Goal: Navigation & Orientation: Understand site structure

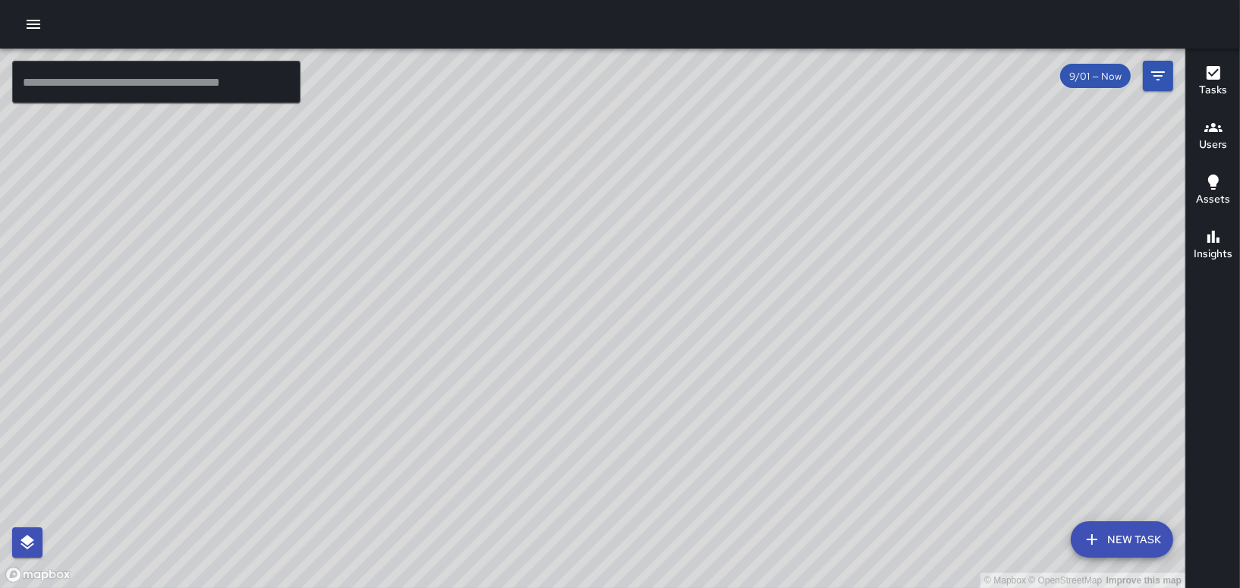
drag, startPoint x: 854, startPoint y: 405, endPoint x: 854, endPoint y: 320, distance: 85.0
click at [854, 320] on div "© Mapbox © OpenStreetMap Improve this map" at bounding box center [592, 318] width 1185 height 539
drag, startPoint x: 844, startPoint y: 440, endPoint x: 669, endPoint y: 304, distance: 221.7
click at [669, 304] on div "© Mapbox © OpenStreetMap Improve this map" at bounding box center [592, 318] width 1185 height 539
drag, startPoint x: 839, startPoint y: 478, endPoint x: 549, endPoint y: 362, distance: 312.2
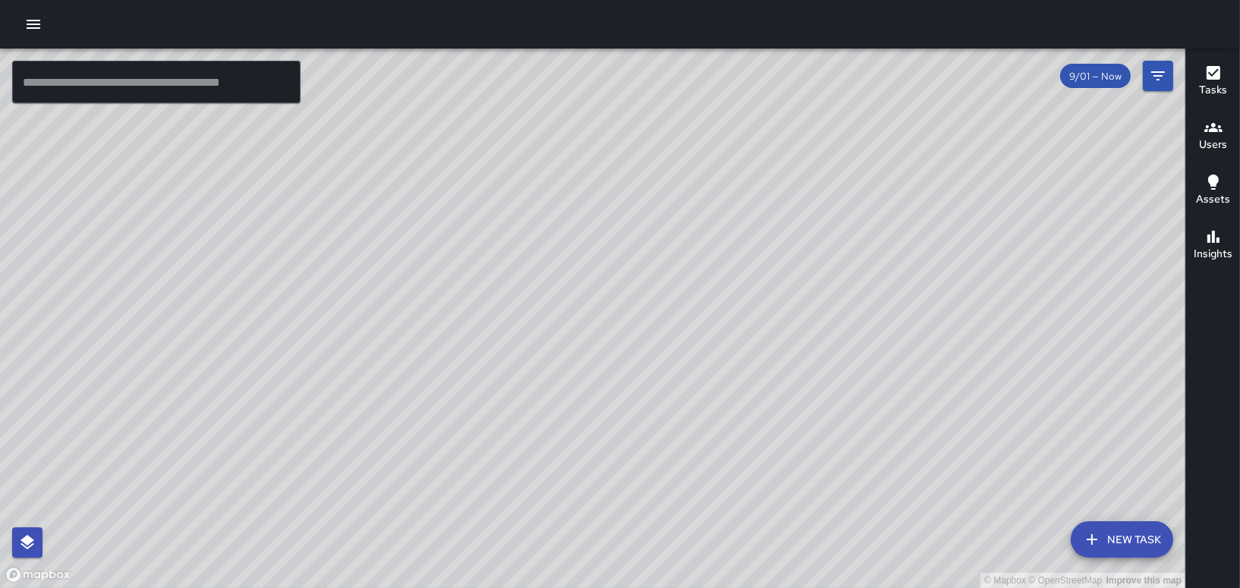
click at [549, 362] on div "© Mapbox © OpenStreetMap Improve this map" at bounding box center [592, 318] width 1185 height 539
drag, startPoint x: 620, startPoint y: 266, endPoint x: 571, endPoint y: 493, distance: 232.2
click at [571, 493] on div "© Mapbox © OpenStreetMap Improve this map" at bounding box center [592, 318] width 1185 height 539
drag, startPoint x: 618, startPoint y: 403, endPoint x: 604, endPoint y: 451, distance: 50.7
click at [632, 501] on div "© Mapbox © OpenStreetMap Improve this map" at bounding box center [592, 318] width 1185 height 539
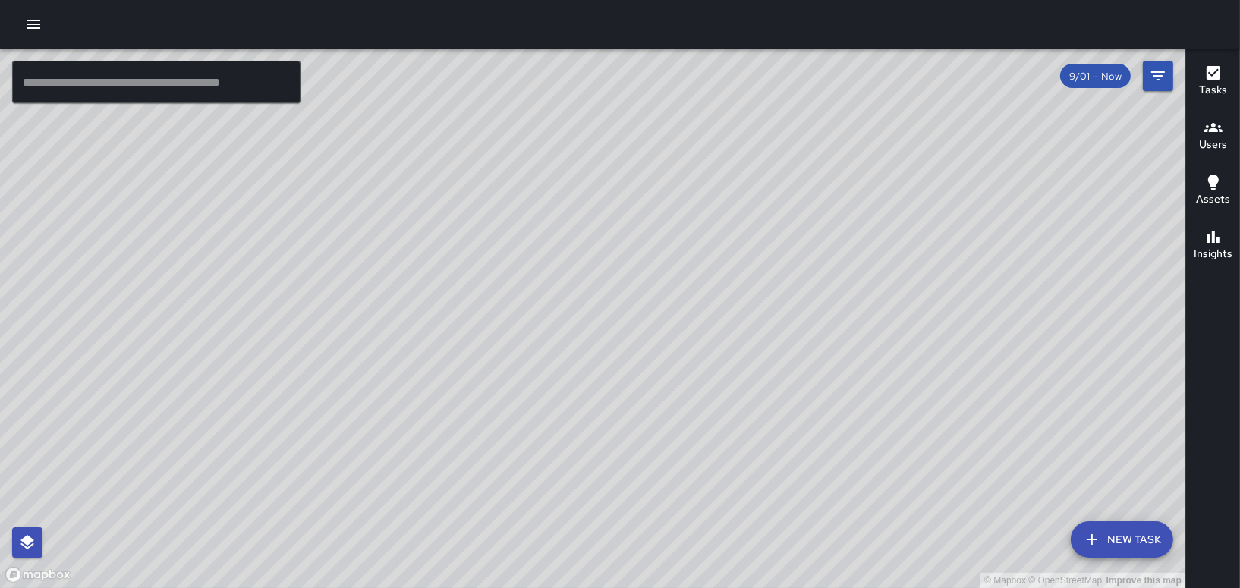
drag, startPoint x: 1046, startPoint y: 364, endPoint x: 653, endPoint y: 99, distance: 473.3
click at [653, 99] on div "© Mapbox © OpenStreetMap Improve this map" at bounding box center [592, 318] width 1185 height 539
drag, startPoint x: 626, startPoint y: 354, endPoint x: 624, endPoint y: 226, distance: 128.2
click at [624, 226] on div "© Mapbox © OpenStreetMap Improve this map" at bounding box center [592, 318] width 1185 height 539
drag, startPoint x: 627, startPoint y: 411, endPoint x: 599, endPoint y: 157, distance: 255.8
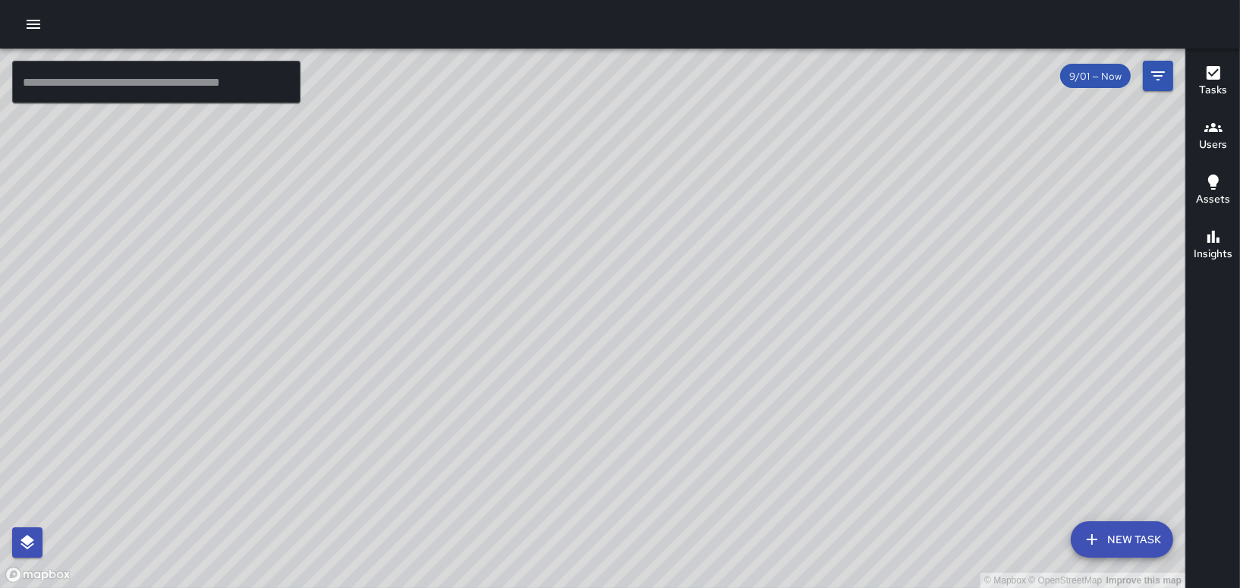
click at [599, 157] on div "© Mapbox © OpenStreetMap Improve this map" at bounding box center [592, 318] width 1185 height 539
drag, startPoint x: 688, startPoint y: 149, endPoint x: 728, endPoint y: 380, distance: 234.8
click at [728, 380] on div "© Mapbox © OpenStreetMap Improve this map" at bounding box center [592, 318] width 1185 height 539
drag, startPoint x: 597, startPoint y: 297, endPoint x: 618, endPoint y: 377, distance: 83.2
click at [618, 377] on div "© Mapbox © OpenStreetMap Improve this map" at bounding box center [592, 318] width 1185 height 539
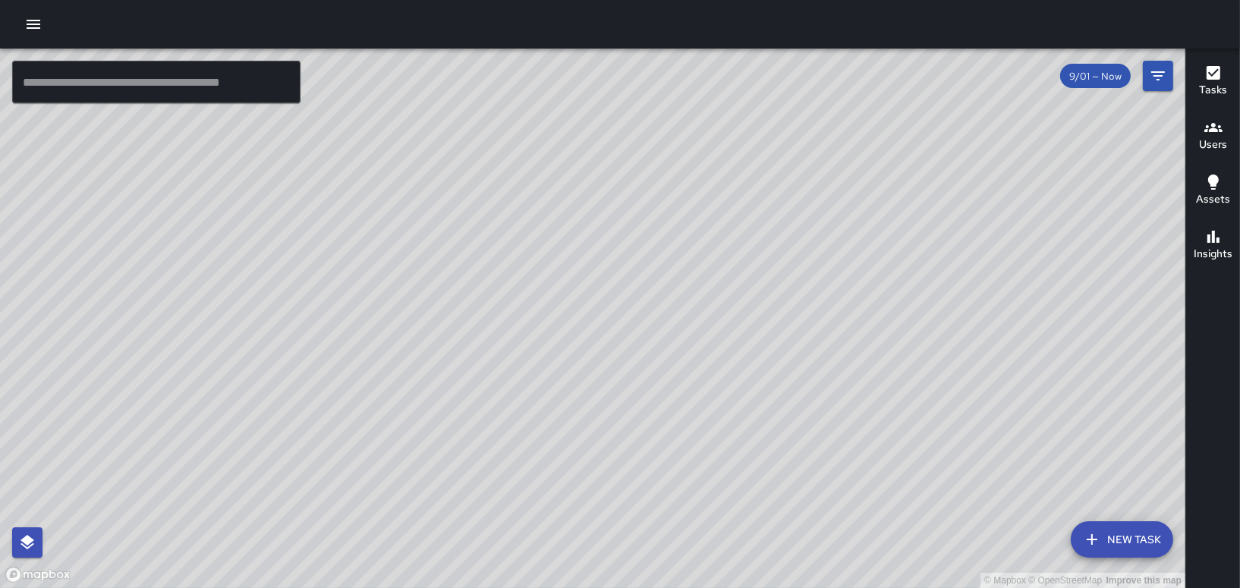
drag, startPoint x: 577, startPoint y: 260, endPoint x: 460, endPoint y: 442, distance: 215.7
click at [596, 568] on div "© Mapbox © OpenStreetMap Improve this map" at bounding box center [592, 318] width 1185 height 539
drag, startPoint x: 634, startPoint y: 180, endPoint x: 617, endPoint y: 303, distance: 124.2
click at [617, 303] on div "© Mapbox © OpenStreetMap Improve this map" at bounding box center [592, 318] width 1185 height 539
drag, startPoint x: 645, startPoint y: 300, endPoint x: 605, endPoint y: 128, distance: 176.9
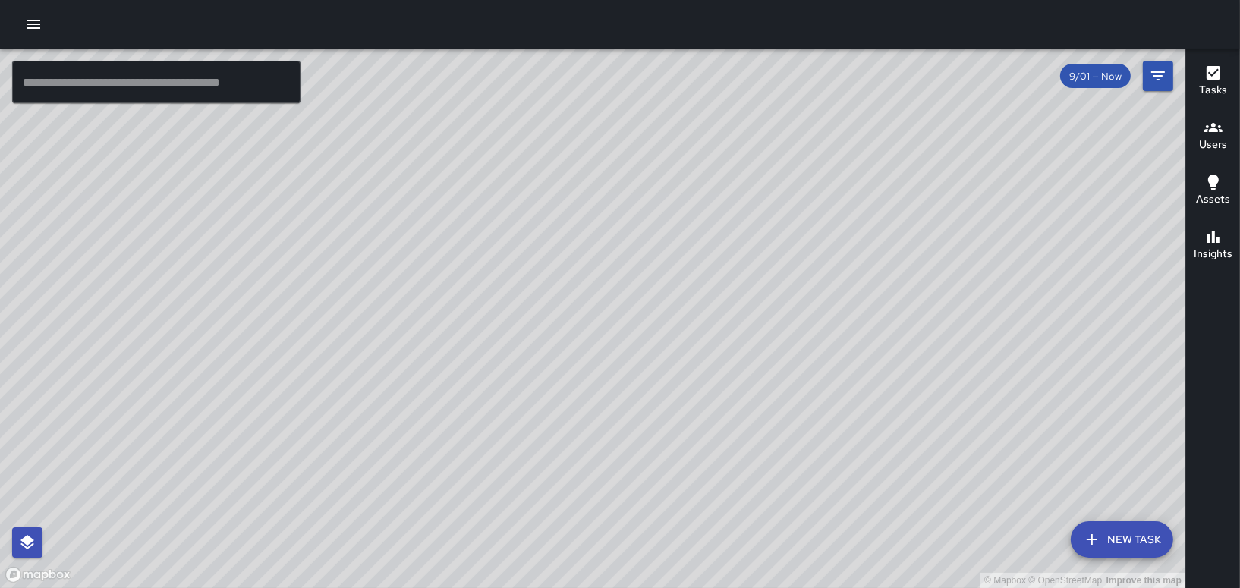
click at [605, 128] on div "© Mapbox © OpenStreetMap Improve this map" at bounding box center [592, 318] width 1185 height 539
drag, startPoint x: 703, startPoint y: 165, endPoint x: 761, endPoint y: 476, distance: 316.5
click at [759, 480] on div "© Mapbox © OpenStreetMap Improve this map" at bounding box center [592, 318] width 1185 height 539
drag, startPoint x: 716, startPoint y: 445, endPoint x: 642, endPoint y: 219, distance: 238.7
click at [646, 216] on div "© Mapbox © OpenStreetMap Improve this map" at bounding box center [592, 318] width 1185 height 539
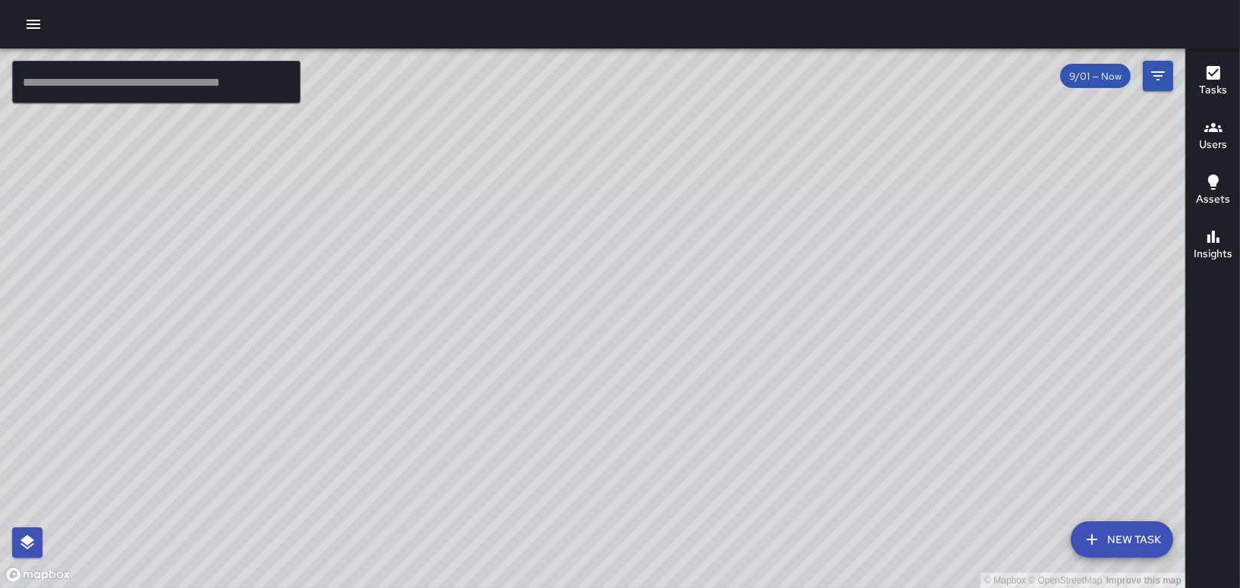
drag, startPoint x: 768, startPoint y: 359, endPoint x: 751, endPoint y: 300, distance: 60.8
click at [751, 300] on div "© Mapbox © OpenStreetMap Improve this map" at bounding box center [592, 318] width 1185 height 539
drag, startPoint x: 561, startPoint y: 526, endPoint x: 466, endPoint y: 385, distance: 169.8
click at [466, 385] on div "© Mapbox © OpenStreetMap Improve this map" at bounding box center [592, 318] width 1185 height 539
drag, startPoint x: 590, startPoint y: 151, endPoint x: 661, endPoint y: 340, distance: 201.7
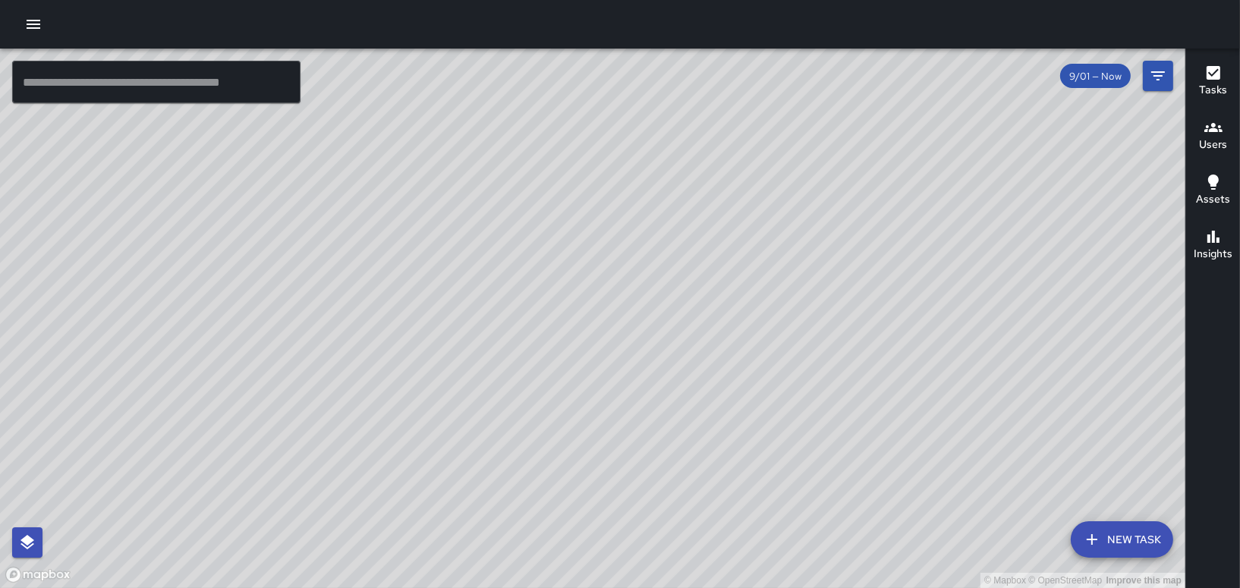
click at [661, 340] on div "© Mapbox © OpenStreetMap Improve this map" at bounding box center [592, 318] width 1185 height 539
drag, startPoint x: 696, startPoint y: 385, endPoint x: 540, endPoint y: 253, distance: 204.0
click at [540, 253] on div "© Mapbox © OpenStreetMap Improve this map" at bounding box center [592, 318] width 1185 height 539
drag, startPoint x: 492, startPoint y: 160, endPoint x: 559, endPoint y: 296, distance: 151.3
click at [559, 296] on div "© Mapbox © OpenStreetMap Improve this map" at bounding box center [592, 318] width 1185 height 539
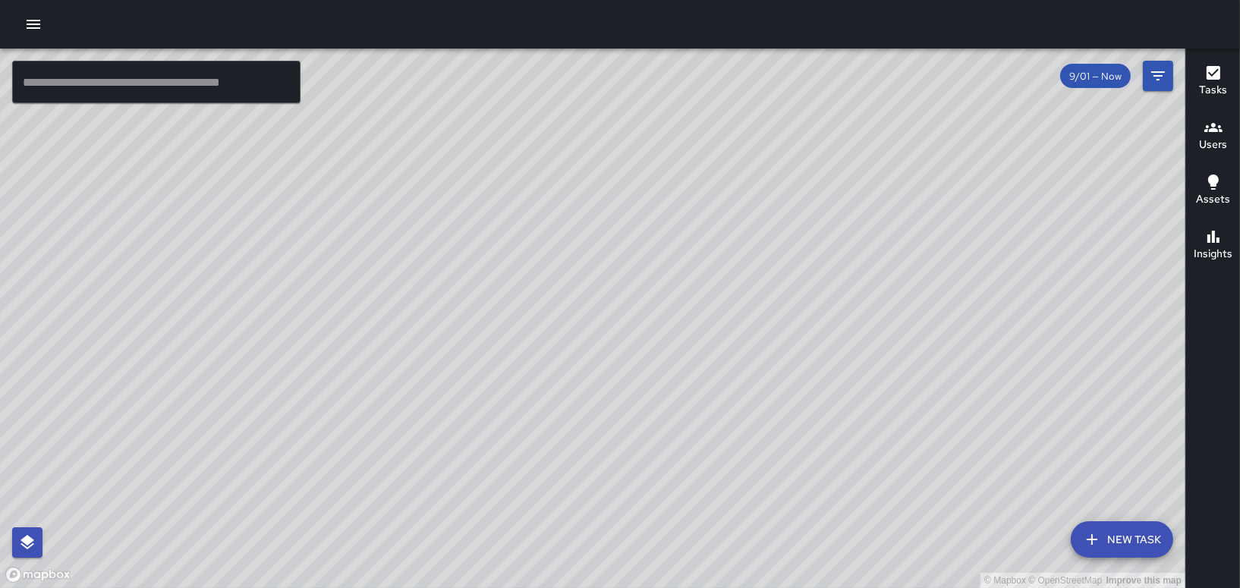
drag, startPoint x: 551, startPoint y: 285, endPoint x: 550, endPoint y: 436, distance: 151.8
click at [624, 587] on html "© Mapbox © OpenStreetMap Improve this map ​ New Task 9/01 — Now Map Layers Task…" at bounding box center [620, 294] width 1240 height 588
drag, startPoint x: 511, startPoint y: 292, endPoint x: 363, endPoint y: 602, distance: 343.1
click at [363, 587] on html "© Mapbox © OpenStreetMap Improve this map ​ New Task 9/01 — Now Map Layers Task…" at bounding box center [620, 294] width 1240 height 588
drag, startPoint x: 615, startPoint y: 344, endPoint x: 524, endPoint y: 471, distance: 156.0
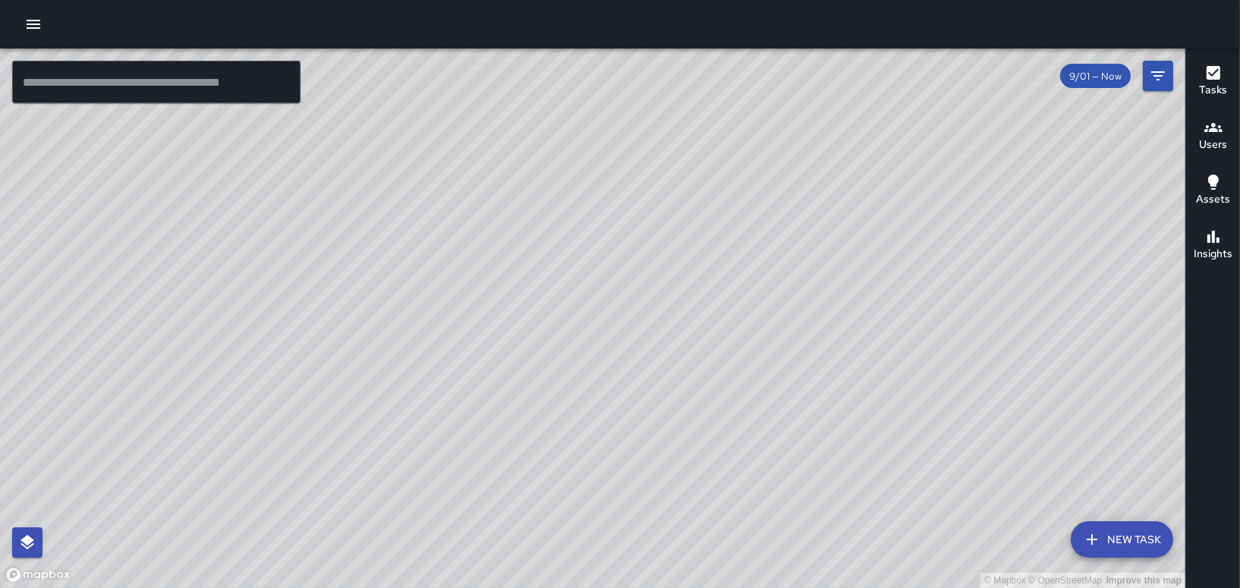
click at [524, 471] on div "© Mapbox © OpenStreetMap Improve this map" at bounding box center [592, 318] width 1185 height 539
drag, startPoint x: 483, startPoint y: 254, endPoint x: 527, endPoint y: 537, distance: 286.4
click at [527, 537] on div "© Mapbox © OpenStreetMap Improve this map" at bounding box center [592, 318] width 1185 height 539
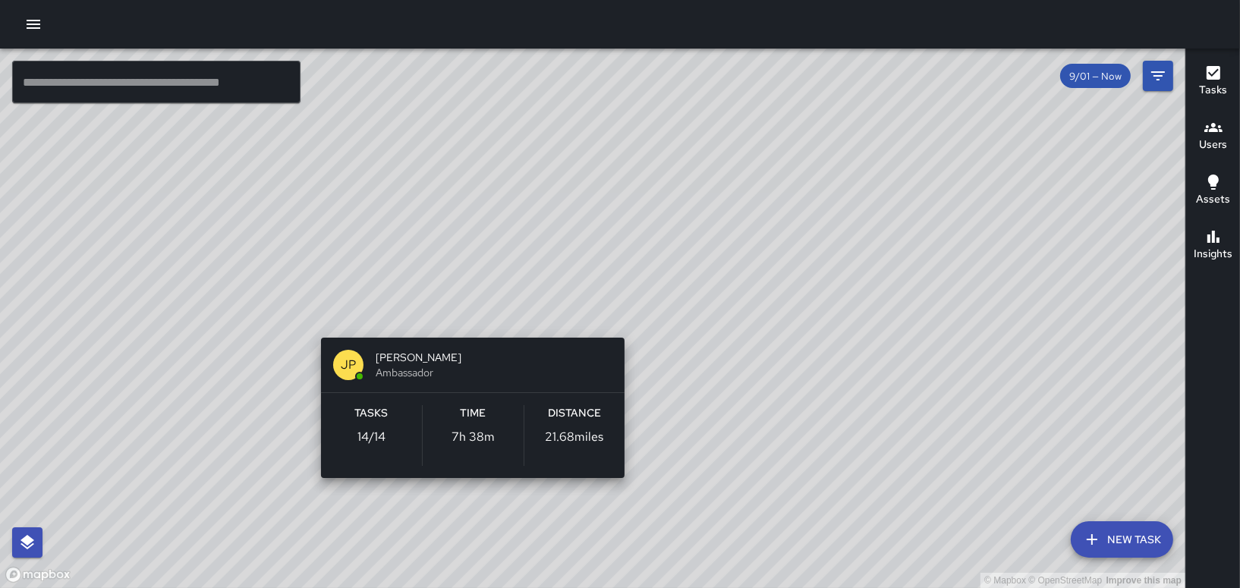
click at [463, 314] on div "© Mapbox © OpenStreetMap Improve this map [PERSON_NAME] Ambassador Tasks 14 / 1…" at bounding box center [592, 318] width 1185 height 539
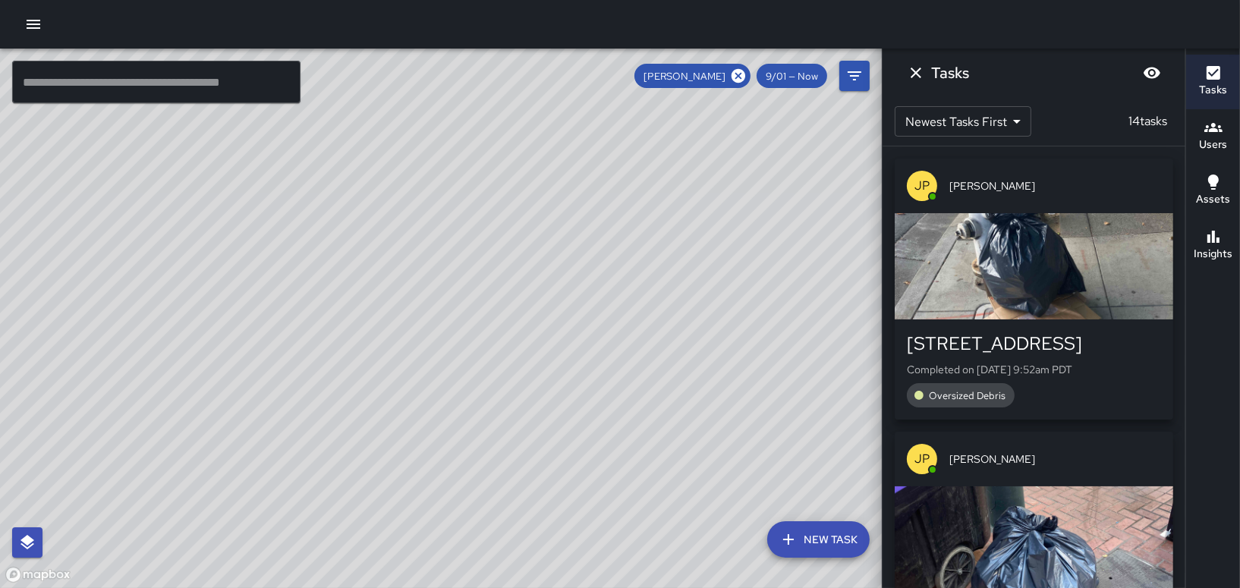
click at [404, 309] on div "© Mapbox © OpenStreetMap Improve this map" at bounding box center [592, 318] width 1185 height 539
click at [913, 71] on icon "Dismiss" at bounding box center [916, 73] width 18 height 18
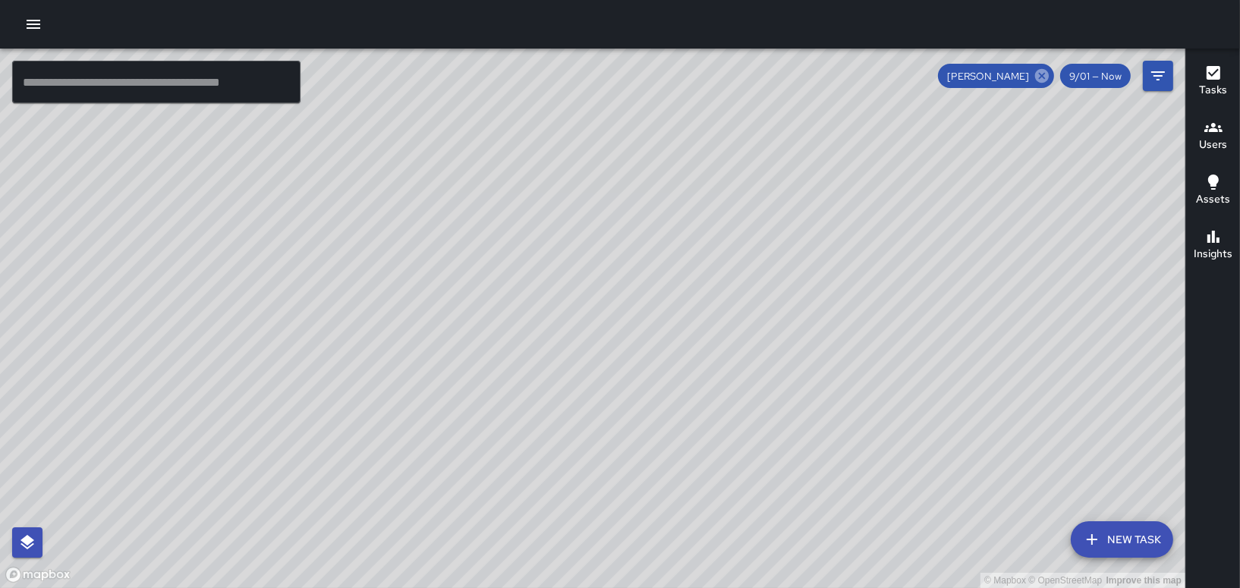
click at [1042, 77] on icon at bounding box center [1041, 76] width 17 height 17
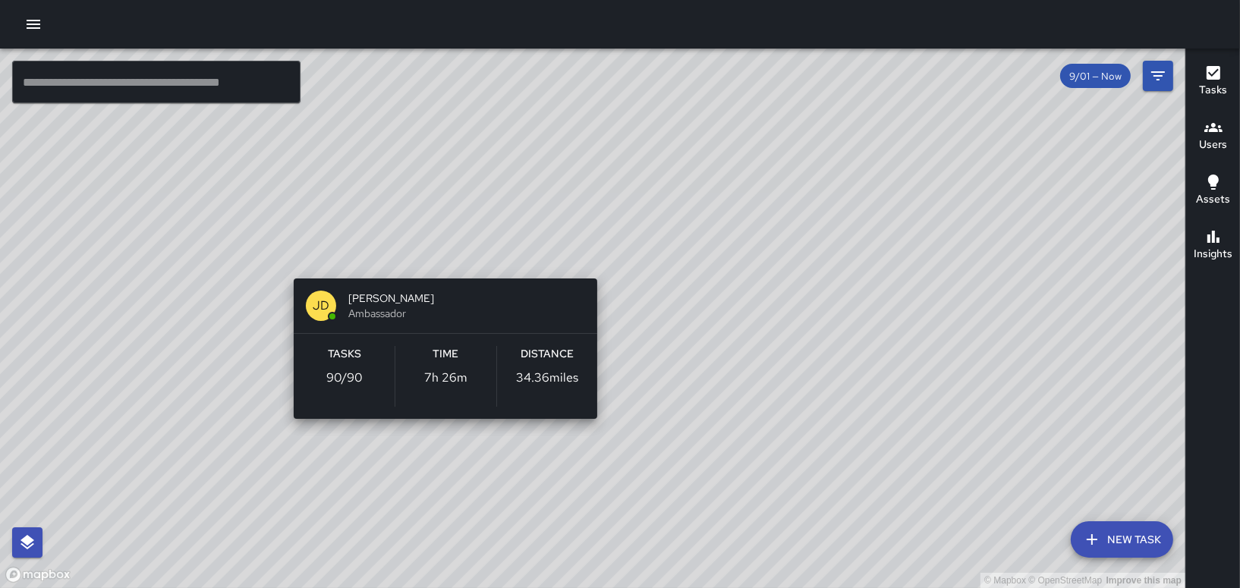
click at [439, 253] on div "© Mapbox © OpenStreetMap Improve this map [PERSON_NAME] Ambassador Tasks 90 / 9…" at bounding box center [592, 318] width 1185 height 539
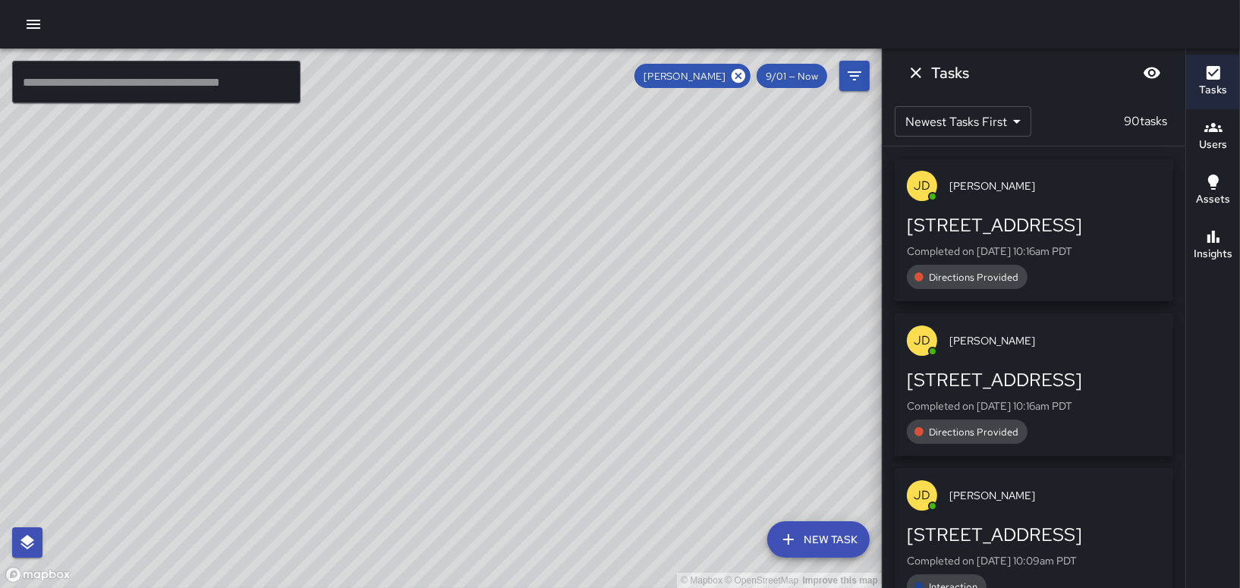
drag, startPoint x: 579, startPoint y: 197, endPoint x: 550, endPoint y: 239, distance: 50.7
click at [550, 239] on div "© Mapbox © OpenStreetMap Improve this map" at bounding box center [441, 318] width 882 height 539
click at [914, 68] on icon "Dismiss" at bounding box center [916, 73] width 18 height 18
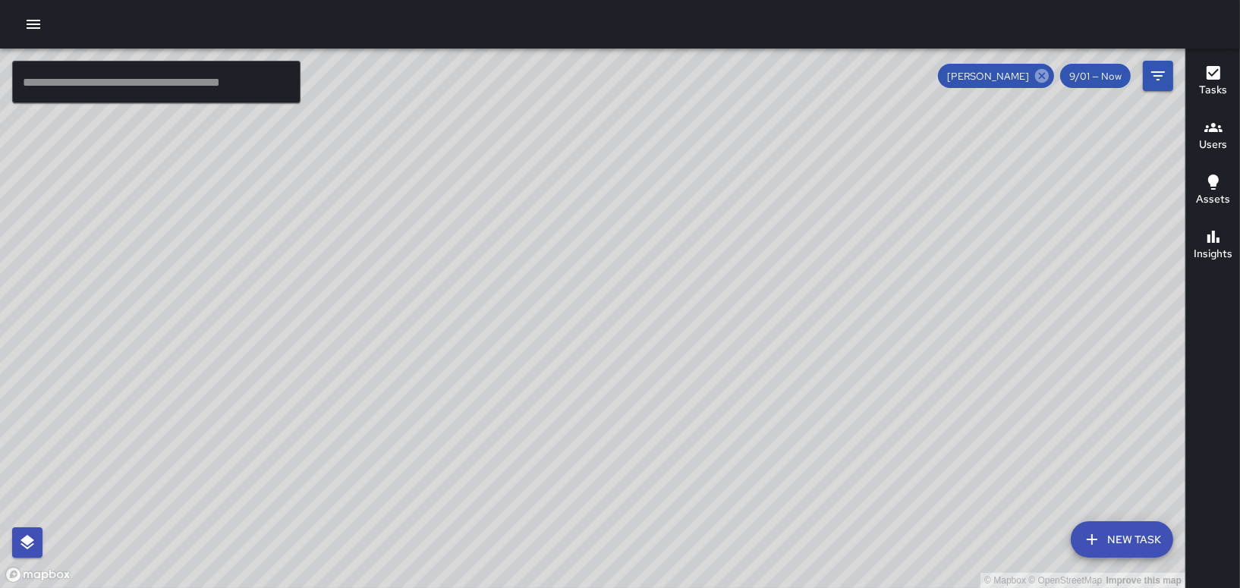
click at [1041, 77] on icon at bounding box center [1042, 76] width 14 height 14
drag, startPoint x: 568, startPoint y: 196, endPoint x: 483, endPoint y: 372, distance: 195.8
click at [458, 416] on div "© Mapbox © OpenStreetMap Improve this map" at bounding box center [592, 318] width 1185 height 539
drag, startPoint x: 470, startPoint y: 249, endPoint x: 489, endPoint y: 220, distance: 34.5
click at [484, 227] on div "© Mapbox © OpenStreetMap Improve this map" at bounding box center [592, 318] width 1185 height 539
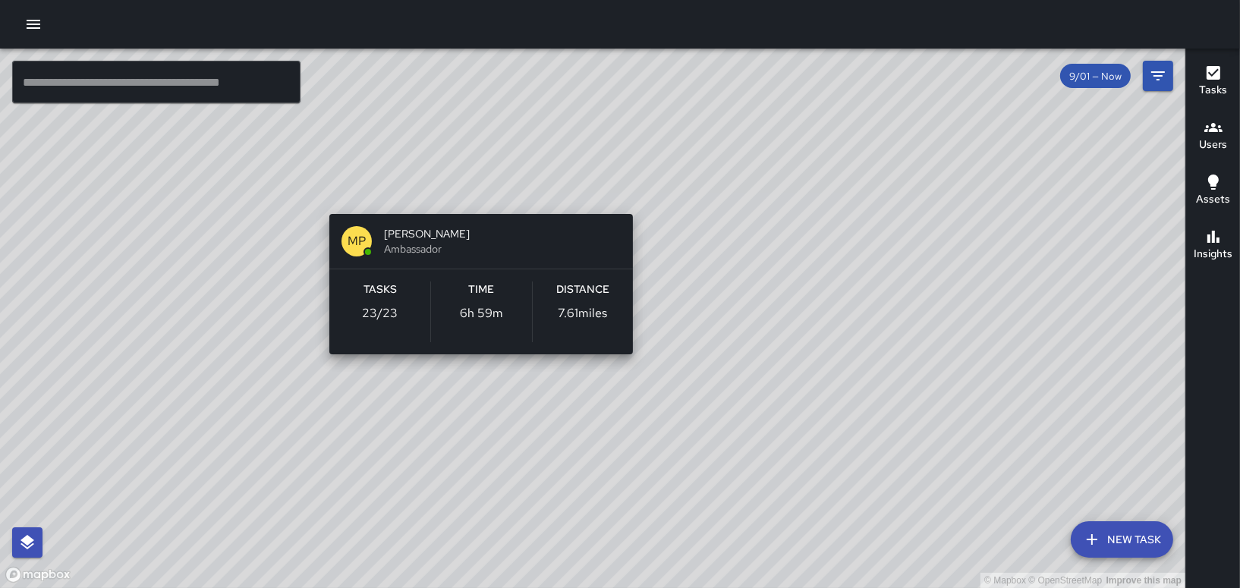
click at [471, 192] on div "© Mapbox © OpenStreetMap Improve this map MP [PERSON_NAME] Ambassador Tasks 23 …" at bounding box center [592, 318] width 1185 height 539
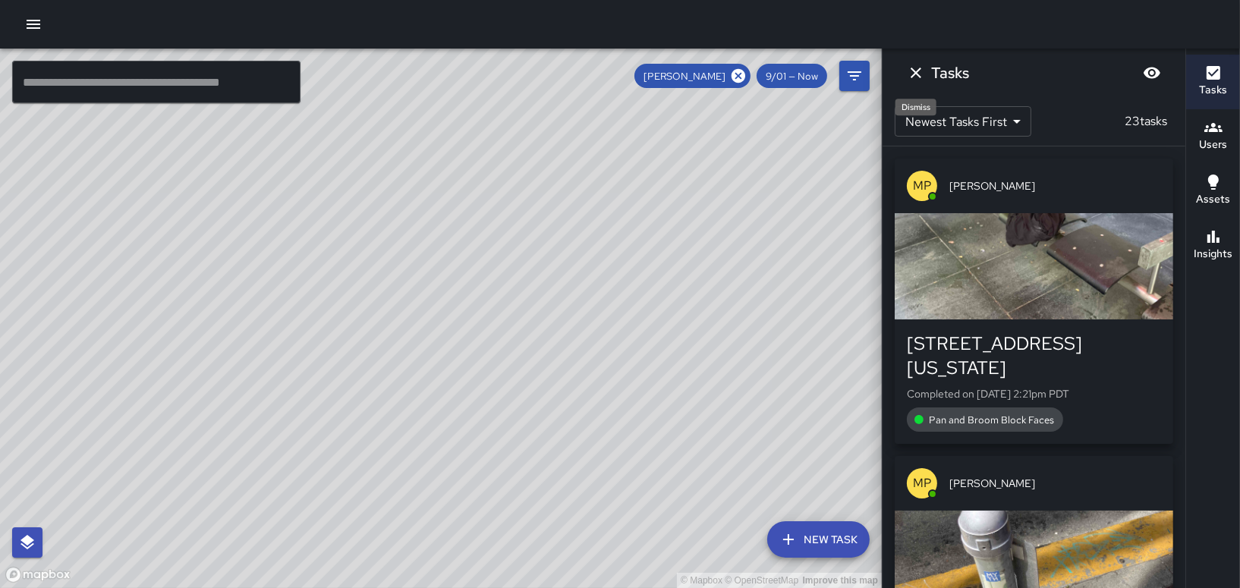
click at [914, 75] on icon "Dismiss" at bounding box center [916, 73] width 11 height 11
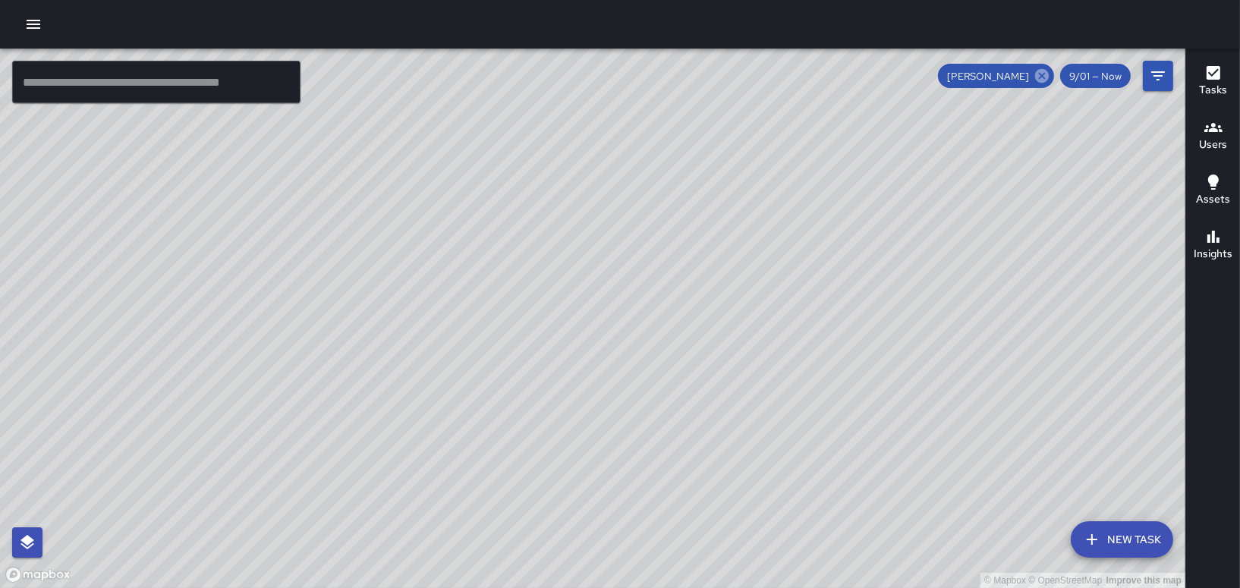
click at [1041, 73] on icon at bounding box center [1041, 76] width 17 height 17
drag, startPoint x: 497, startPoint y: 235, endPoint x: 521, endPoint y: 275, distance: 45.9
click at [582, 320] on div "© Mapbox © OpenStreetMap Improve this map" at bounding box center [592, 318] width 1185 height 539
click at [313, 206] on div "© Mapbox © OpenStreetMap Improve this map FV [PERSON_NAME] Ambassador Tasks 57 …" at bounding box center [592, 318] width 1185 height 539
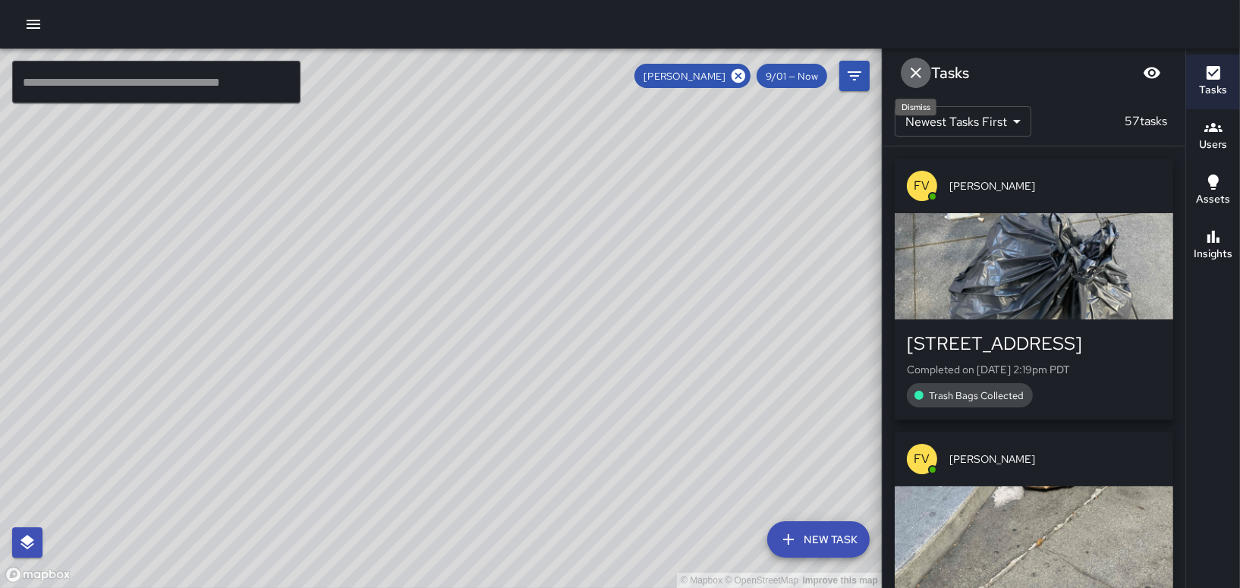
click at [908, 71] on icon "Dismiss" at bounding box center [916, 73] width 18 height 18
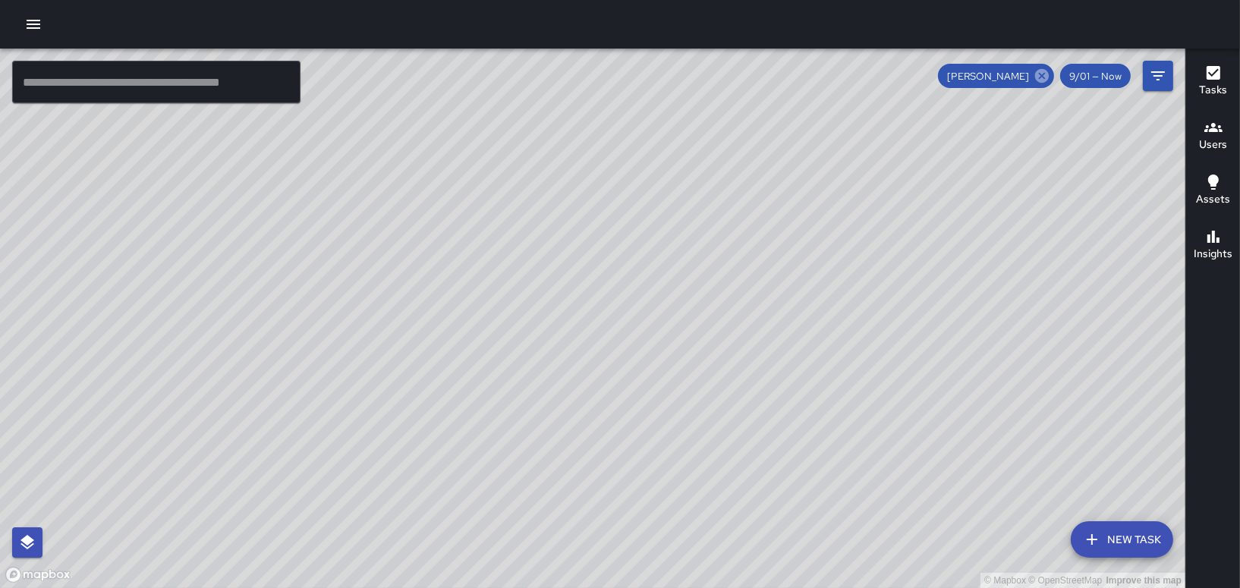
click at [1040, 71] on icon at bounding box center [1042, 76] width 14 height 14
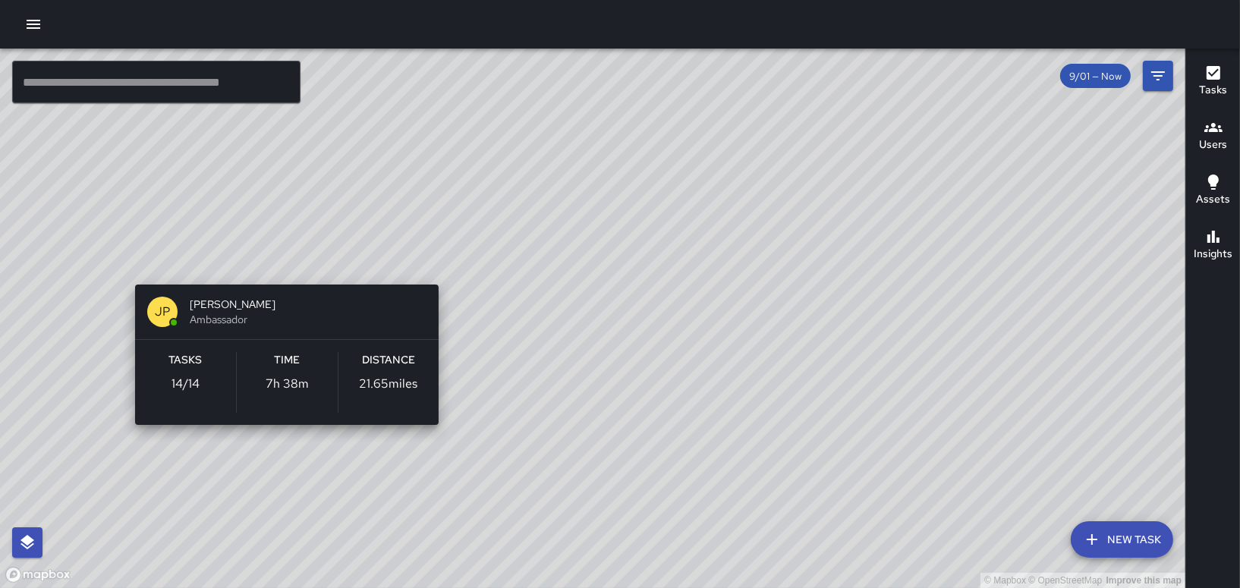
click at [275, 261] on div "© Mapbox © OpenStreetMap Improve this map [PERSON_NAME] Ambassador Tasks 14 / 1…" at bounding box center [592, 318] width 1185 height 539
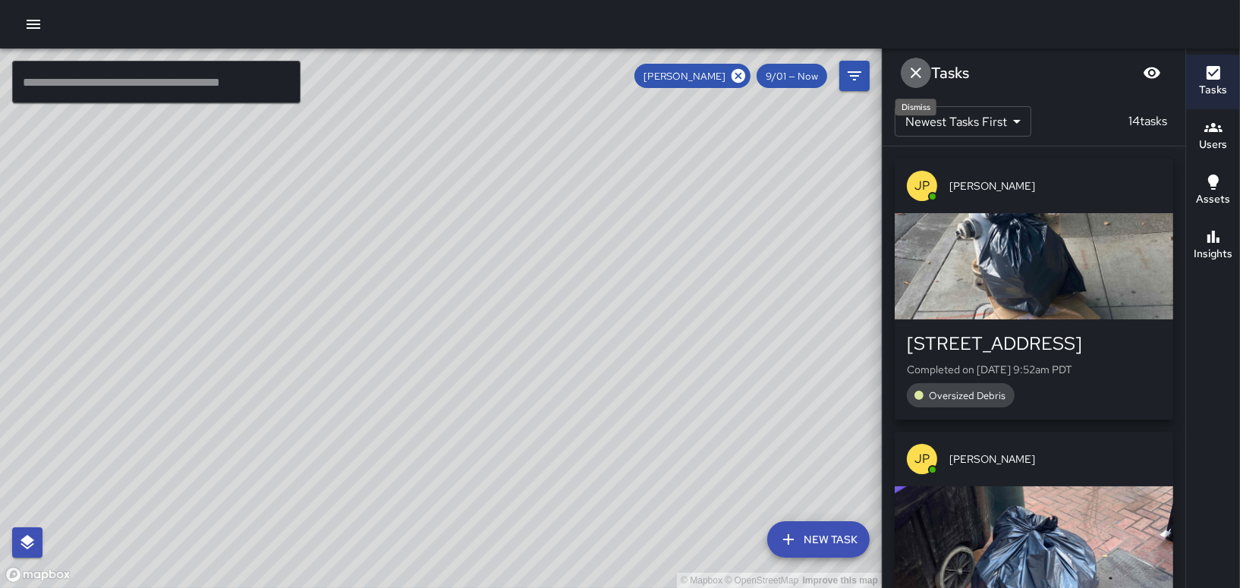
click at [913, 77] on icon "Dismiss" at bounding box center [916, 73] width 18 height 18
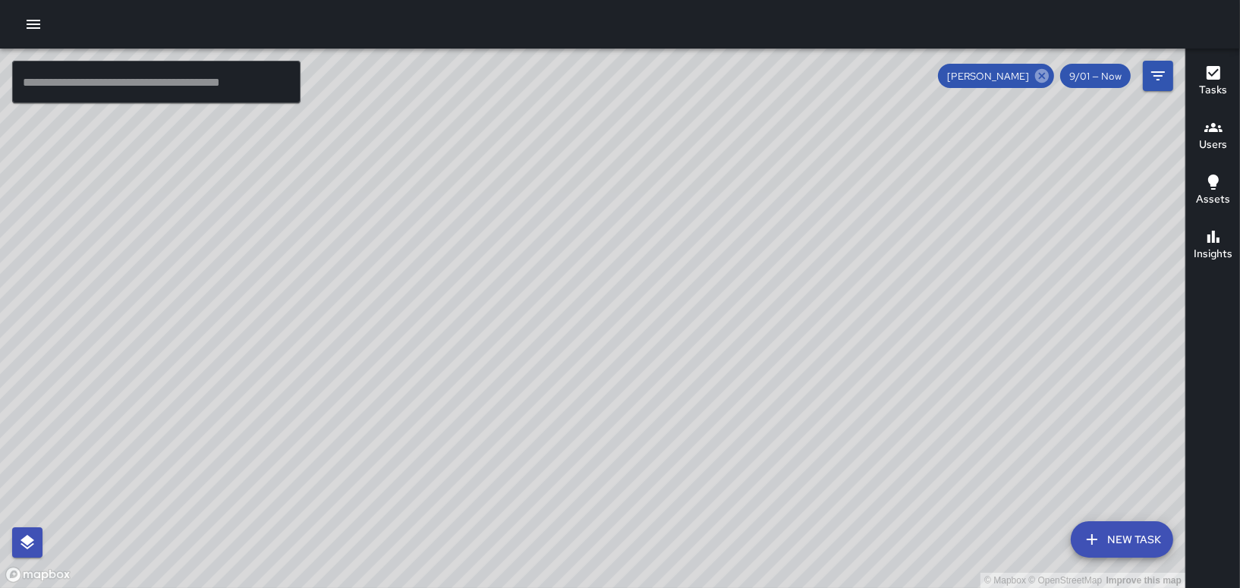
click at [1045, 77] on icon at bounding box center [1041, 76] width 17 height 17
drag, startPoint x: 570, startPoint y: 235, endPoint x: 625, endPoint y: 318, distance: 99.5
click at [624, 318] on div "© Mapbox © OpenStreetMap Improve this map" at bounding box center [592, 318] width 1185 height 539
click at [540, 74] on div "© Mapbox © OpenStreetMap Improve this map [PERSON_NAME] Ambassador Tasks 17 / 1…" at bounding box center [592, 318] width 1185 height 539
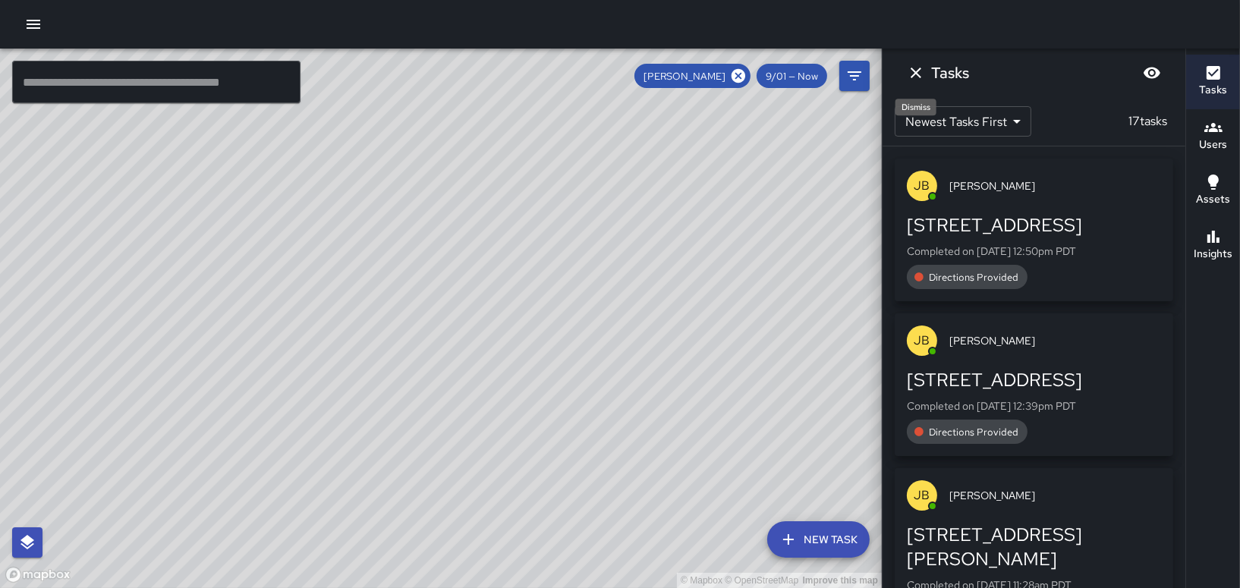
click at [918, 77] on icon "Dismiss" at bounding box center [916, 73] width 18 height 18
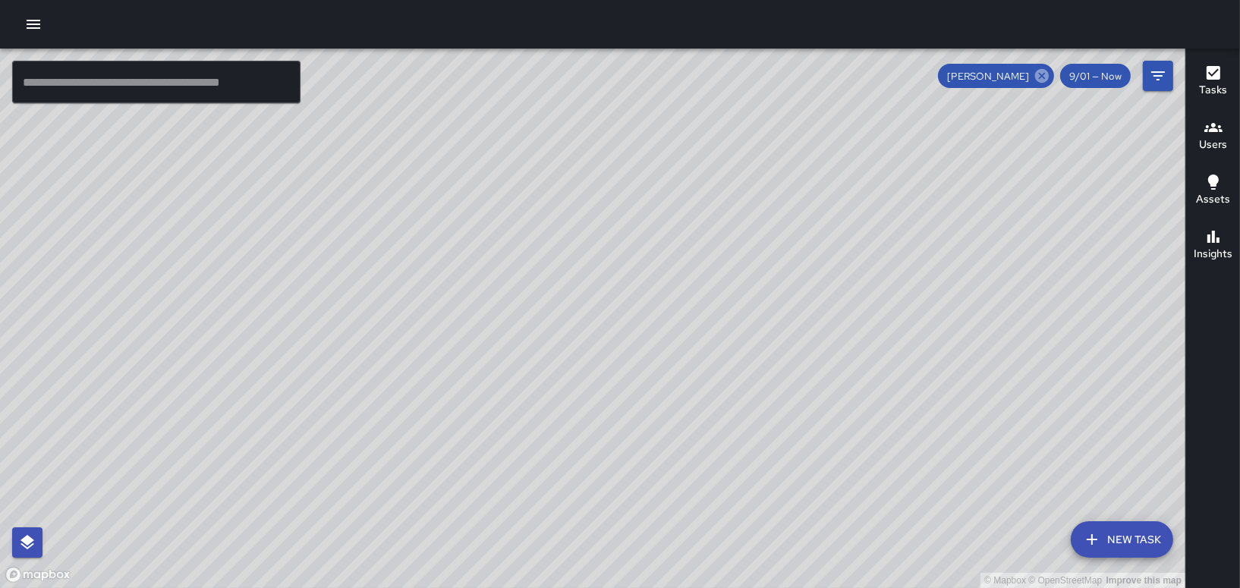
click at [1036, 74] on icon at bounding box center [1042, 76] width 14 height 14
click at [363, 77] on div "© Mapbox © OpenStreetMap Improve this map AH [PERSON_NAME] Ambassador Tasks 9 /…" at bounding box center [592, 318] width 1185 height 539
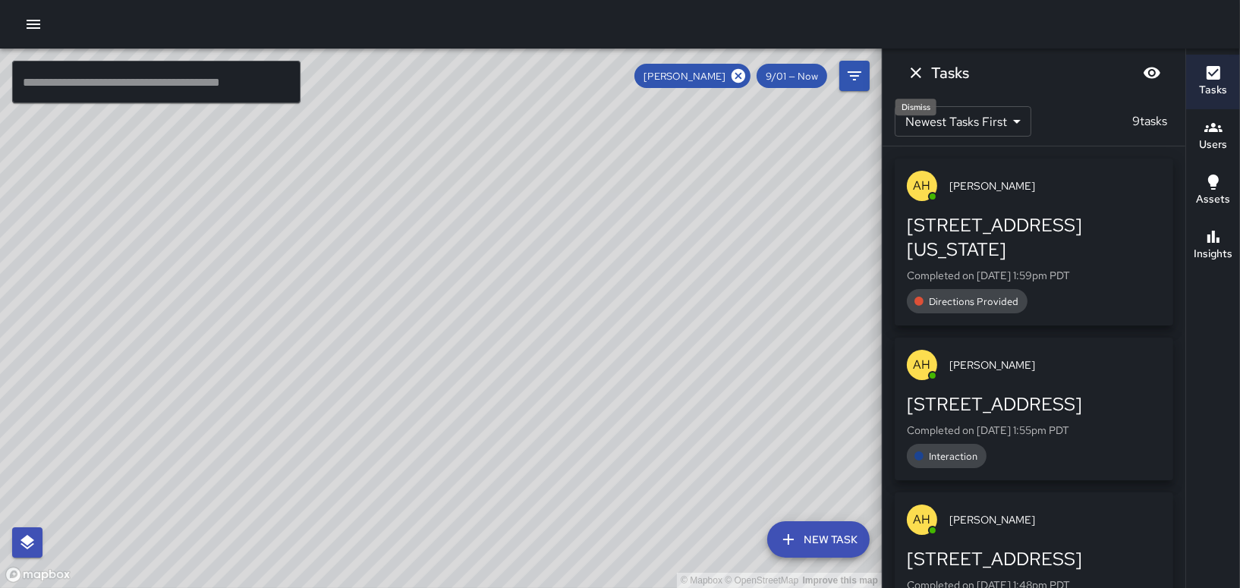
click at [911, 80] on icon "Dismiss" at bounding box center [916, 73] width 18 height 18
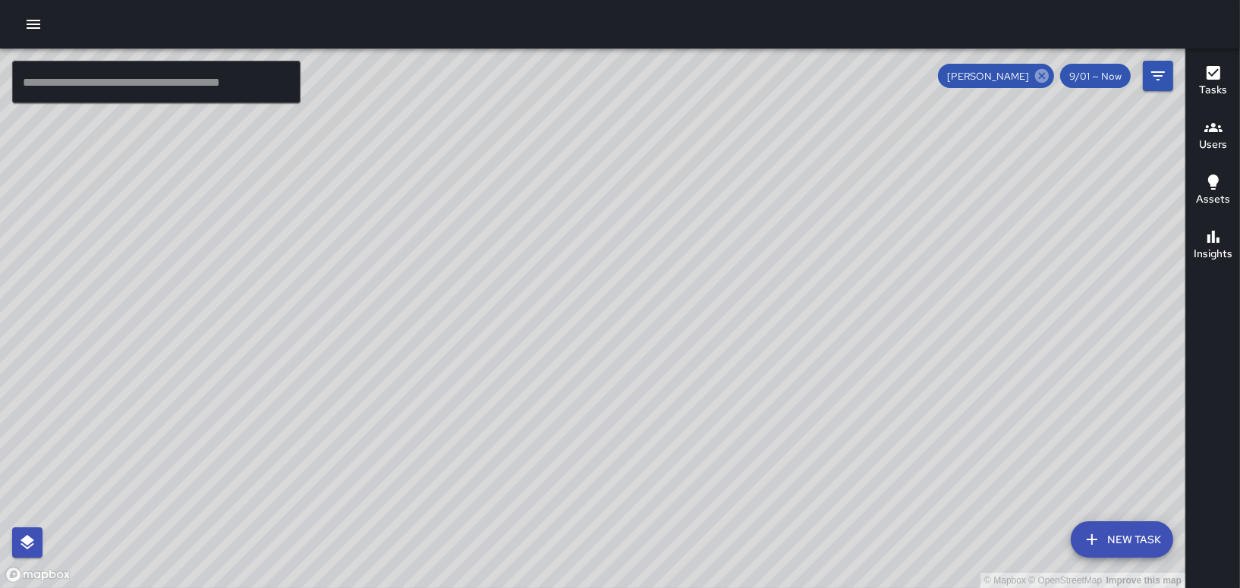
click at [1043, 72] on icon at bounding box center [1042, 76] width 14 height 14
click at [17, 30] on div at bounding box center [620, 24] width 1240 height 49
click at [24, 26] on button "button" at bounding box center [33, 24] width 30 height 30
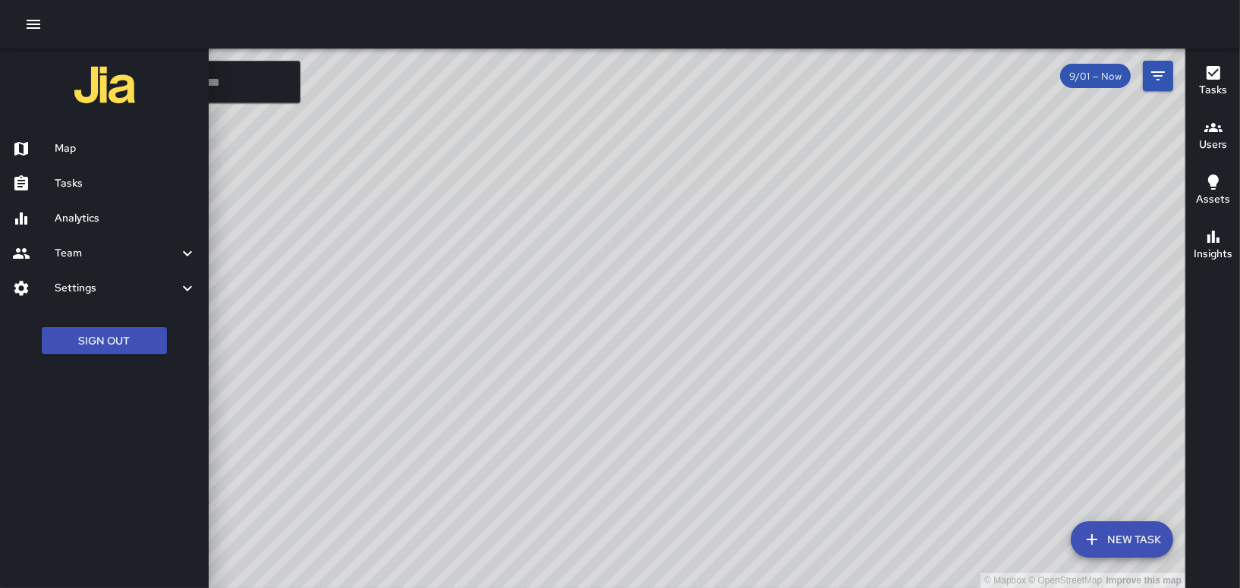
click at [649, 257] on div at bounding box center [620, 294] width 1240 height 588
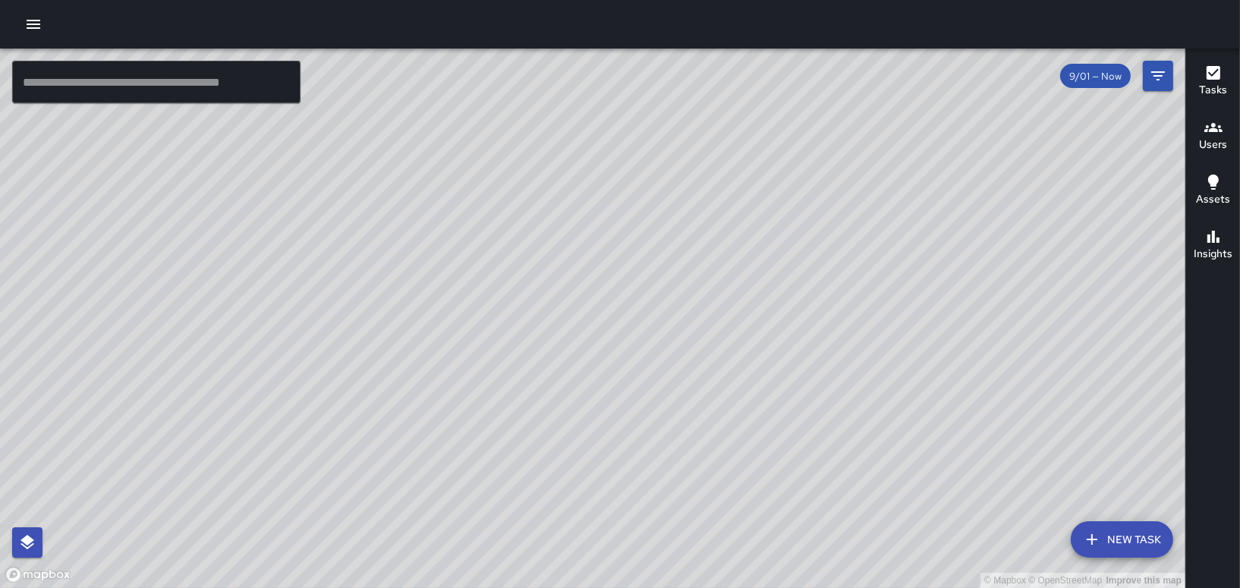
drag, startPoint x: 889, startPoint y: 295, endPoint x: 677, endPoint y: 197, distance: 233.9
click at [677, 197] on div "© Mapbox © OpenStreetMap Improve this map" at bounding box center [592, 318] width 1185 height 539
drag, startPoint x: 438, startPoint y: 186, endPoint x: 1212, endPoint y: 320, distance: 785.5
click at [1135, 351] on div "© Mapbox © OpenStreetMap Improve this map" at bounding box center [592, 318] width 1185 height 539
drag, startPoint x: 1080, startPoint y: 291, endPoint x: 634, endPoint y: 396, distance: 458.3
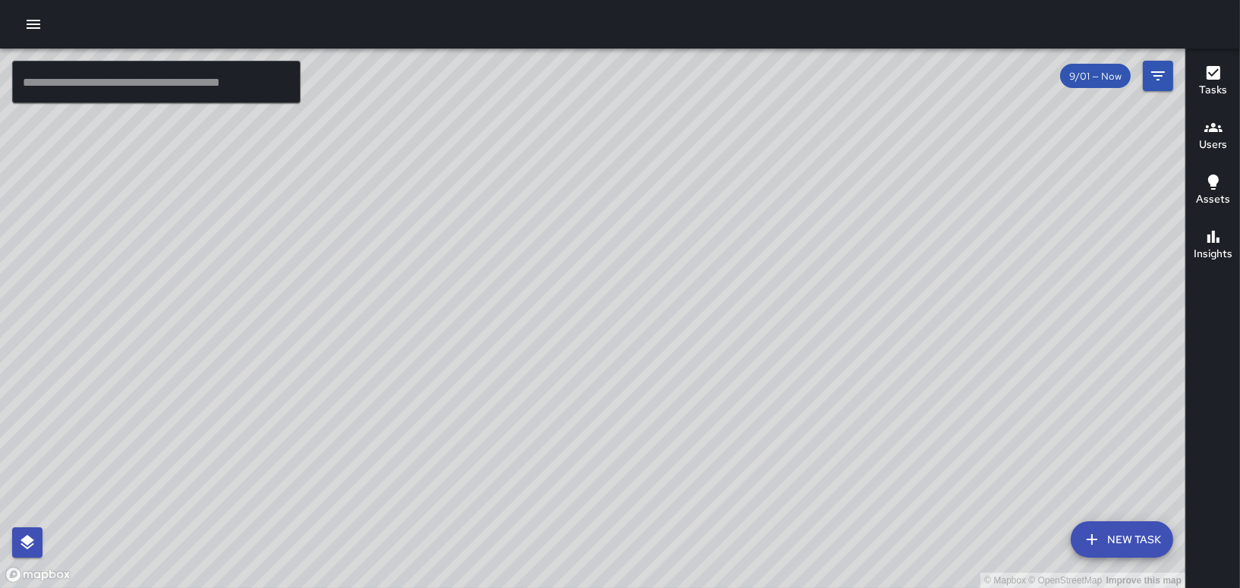
click at [505, 437] on div "© Mapbox © OpenStreetMap Improve this map" at bounding box center [592, 318] width 1185 height 539
drag, startPoint x: 568, startPoint y: 414, endPoint x: 557, endPoint y: 349, distance: 65.4
click at [557, 357] on div "© Mapbox © OpenStreetMap Improve this map" at bounding box center [592, 318] width 1185 height 539
drag, startPoint x: 548, startPoint y: 358, endPoint x: 542, endPoint y: 316, distance: 42.9
click at [542, 316] on div "© Mapbox © OpenStreetMap Improve this map" at bounding box center [592, 318] width 1185 height 539
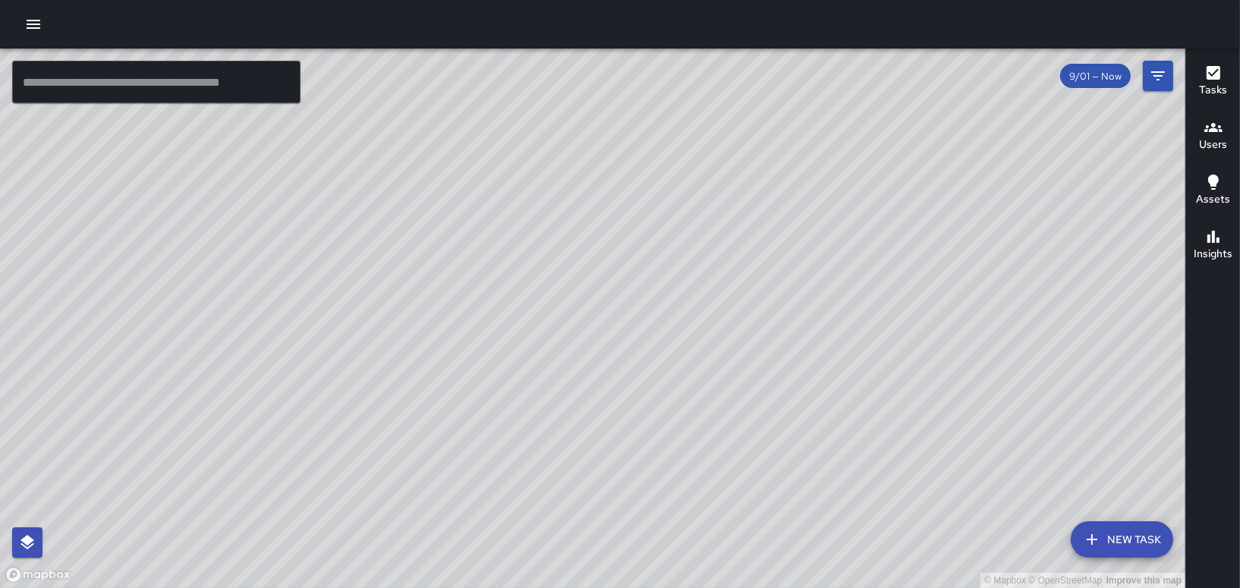
drag, startPoint x: 395, startPoint y: 295, endPoint x: 444, endPoint y: 175, distance: 129.3
click at [444, 175] on div "© Mapbox © OpenStreetMap Improve this map" at bounding box center [592, 318] width 1185 height 539
drag, startPoint x: 422, startPoint y: 278, endPoint x: 442, endPoint y: 228, distance: 53.1
click at [442, 228] on div "© Mapbox © OpenStreetMap Improve this map" at bounding box center [592, 318] width 1185 height 539
